Goal: Information Seeking & Learning: Understand process/instructions

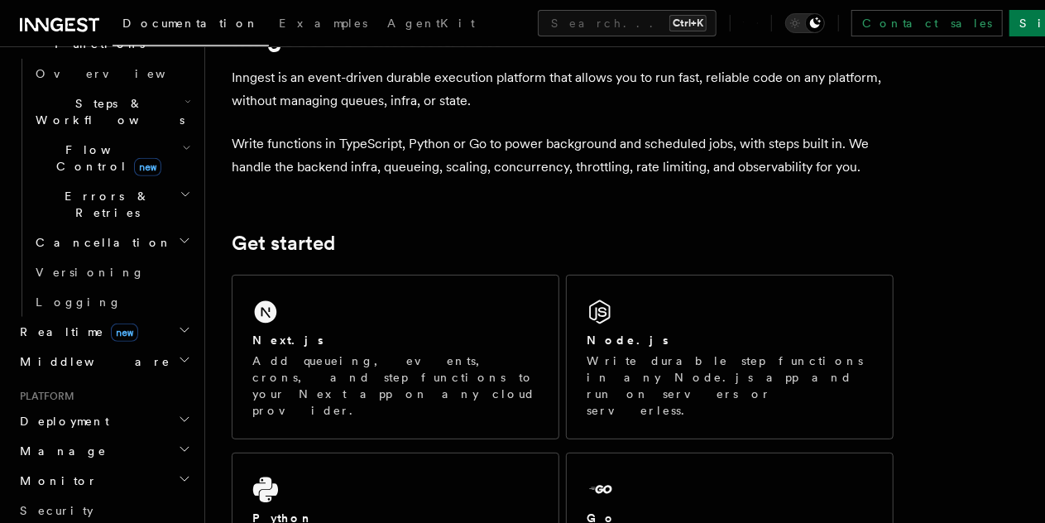
scroll to position [495, 0]
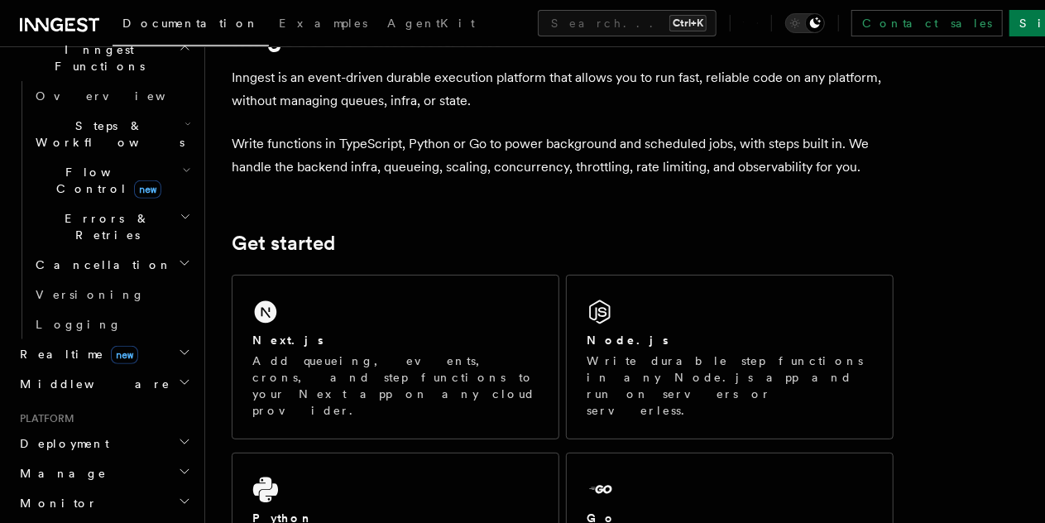
click at [98, 429] on h2 "Deployment" at bounding box center [103, 444] width 181 height 30
click at [142, 458] on link "Overview" at bounding box center [111, 473] width 165 height 30
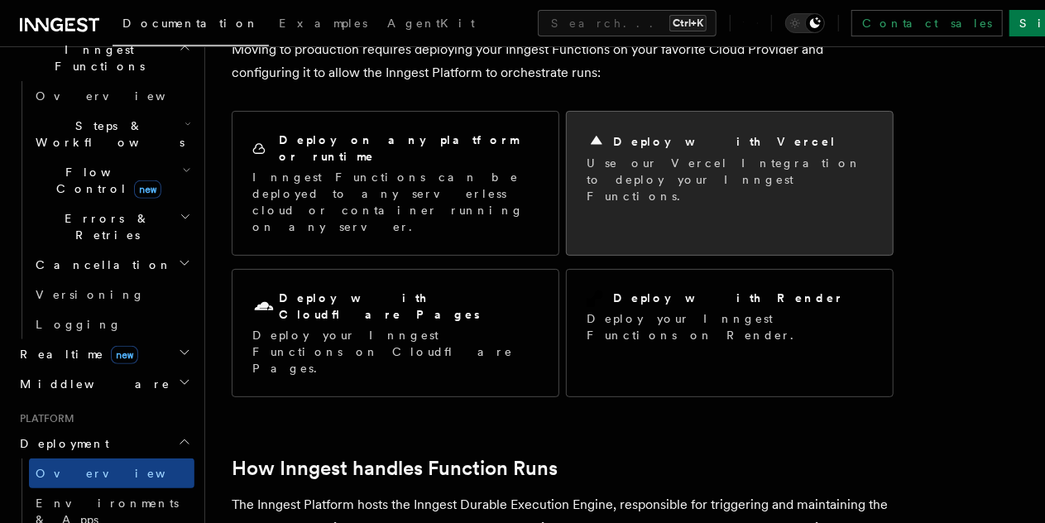
scroll to position [99, 0]
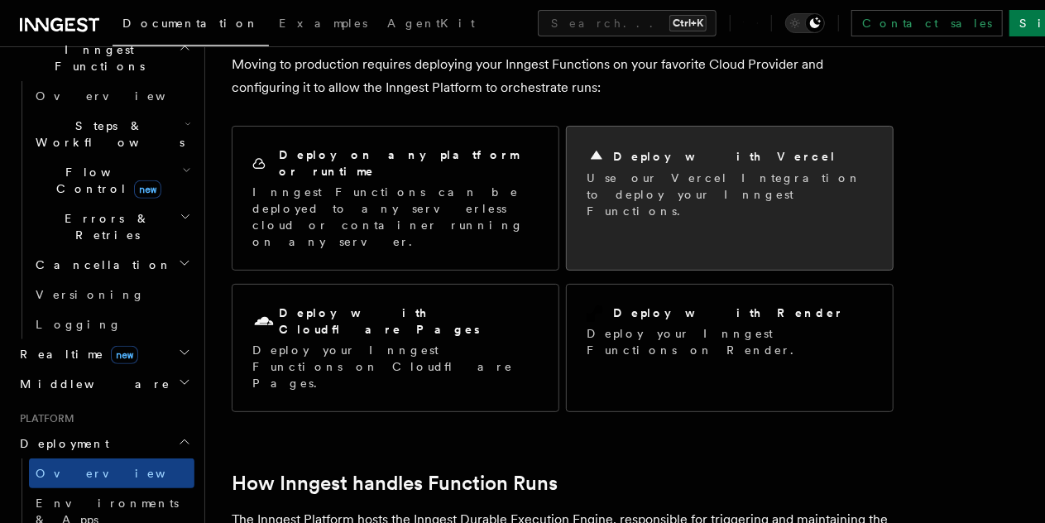
click at [598, 191] on p "Use our Vercel Integration to deploy your Inngest Functions." at bounding box center [730, 195] width 286 height 50
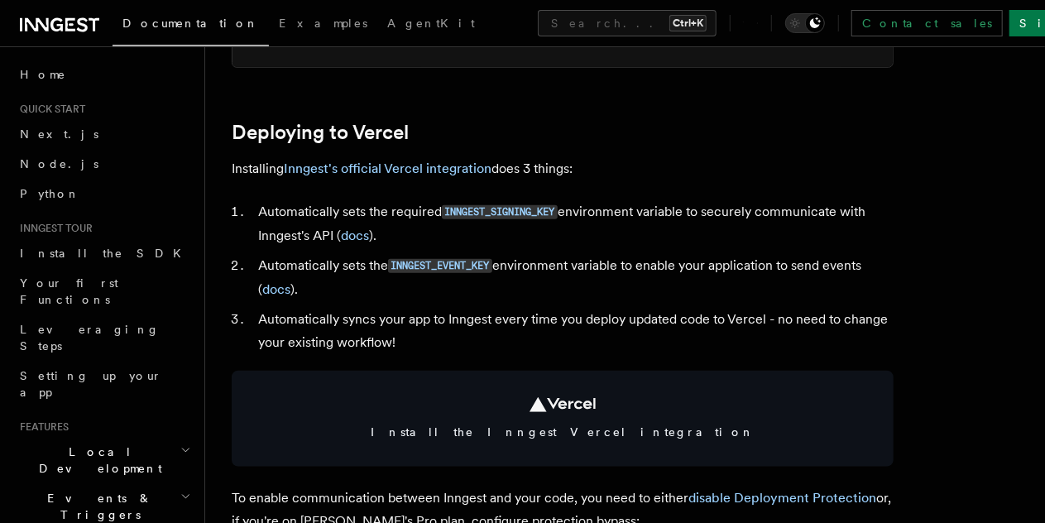
scroll to position [714, 0]
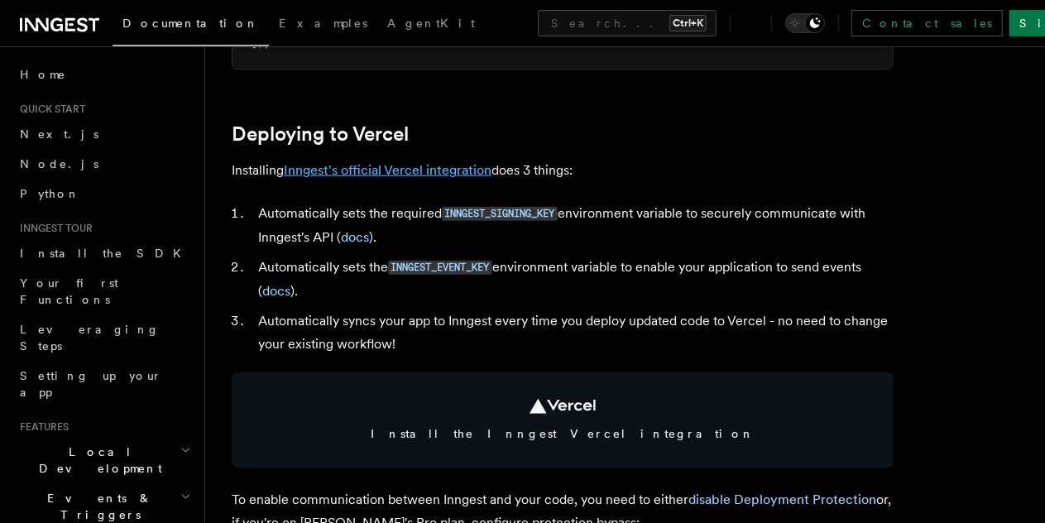
click at [452, 178] on link "Inngest's official Vercel integration" at bounding box center [388, 170] width 208 height 16
